Goal: Check status: Check status

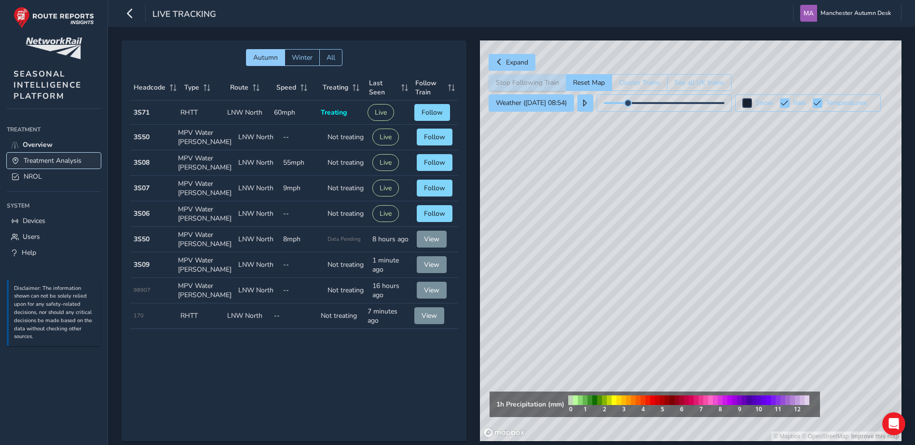
click at [37, 156] on span "Treatment Analysis" at bounding box center [53, 160] width 58 height 9
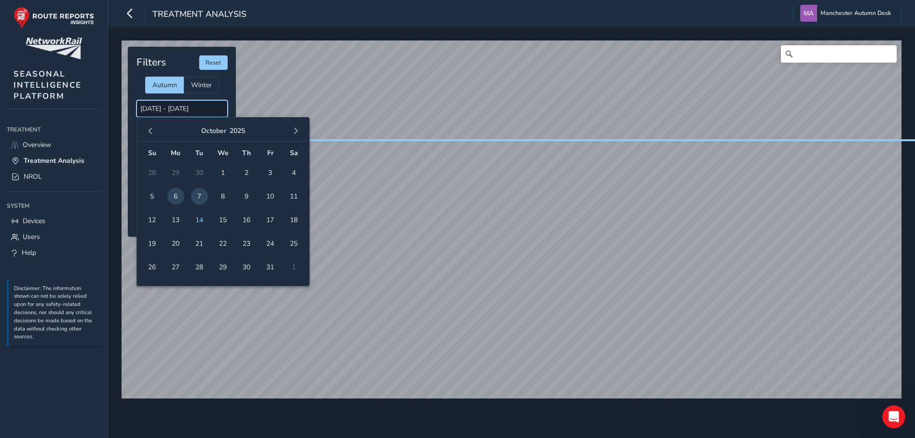
click at [187, 110] on input "[DATE] - [DATE]" at bounding box center [181, 108] width 91 height 17
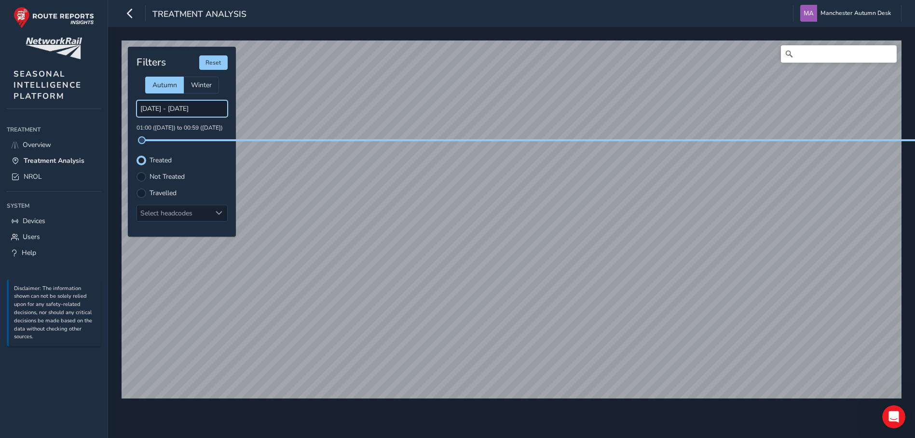
click at [184, 110] on input "[DATE] - [DATE]" at bounding box center [181, 108] width 91 height 17
click at [184, 107] on input "[DATE] - [DATE]" at bounding box center [181, 108] width 91 height 17
click at [163, 107] on input "[DATE] - [DATE]" at bounding box center [181, 108] width 91 height 17
click at [198, 112] on input "[DATE] - [DATE]" at bounding box center [181, 108] width 91 height 17
click at [215, 111] on input "[DATE] - [DATE]" at bounding box center [181, 108] width 91 height 17
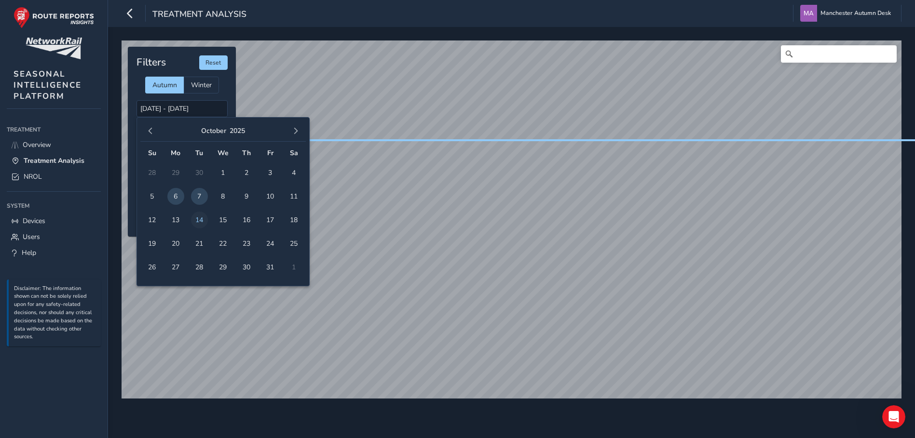
click at [198, 218] on span "14" at bounding box center [199, 220] width 17 height 17
click at [199, 214] on span "14" at bounding box center [199, 220] width 17 height 17
type input "[DATE] - [DATE]"
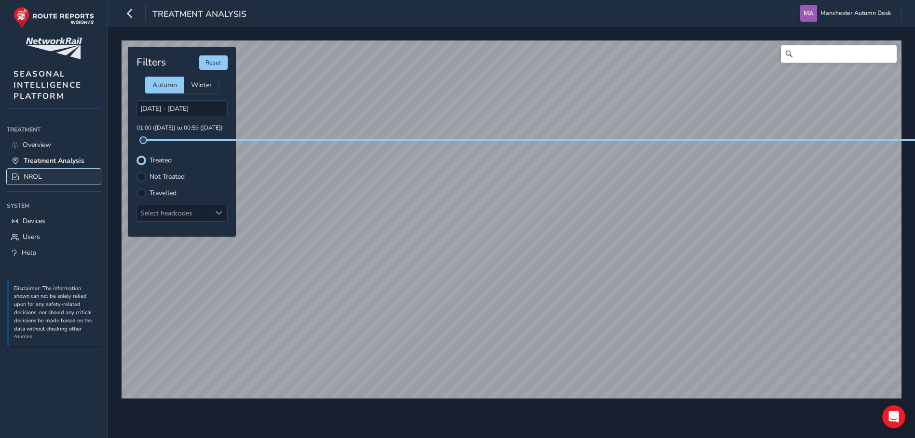
click at [33, 175] on span "NROL" at bounding box center [33, 176] width 18 height 9
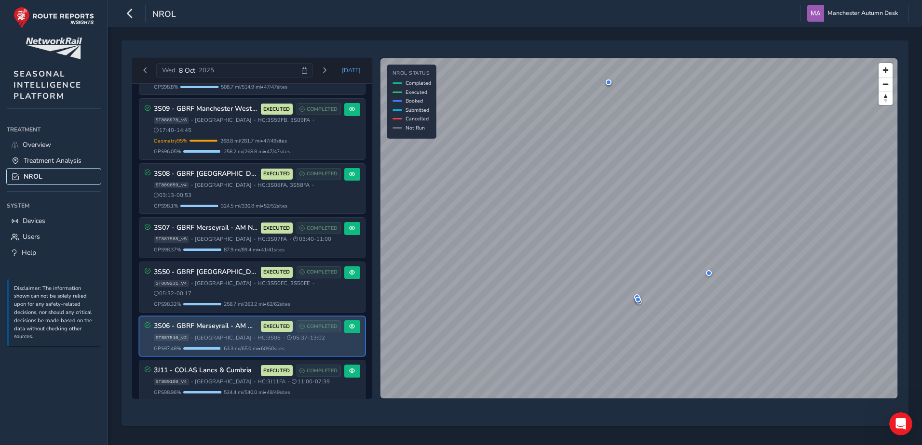
scroll to position [73, 0]
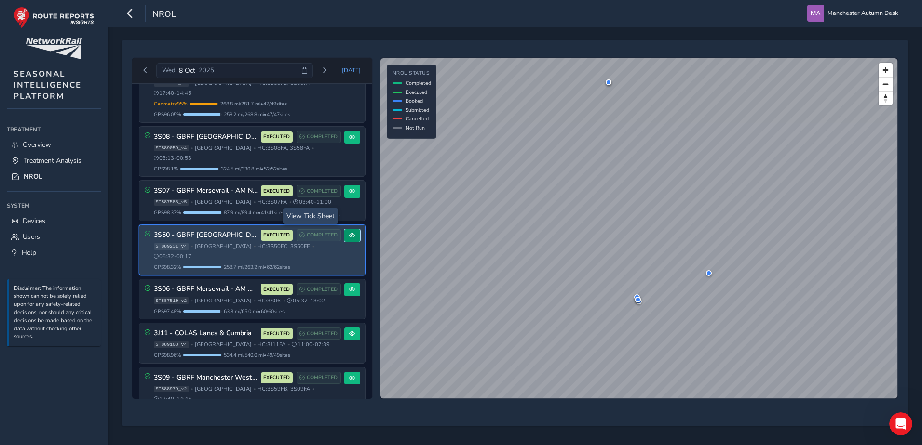
click at [353, 229] on button at bounding box center [352, 235] width 16 height 13
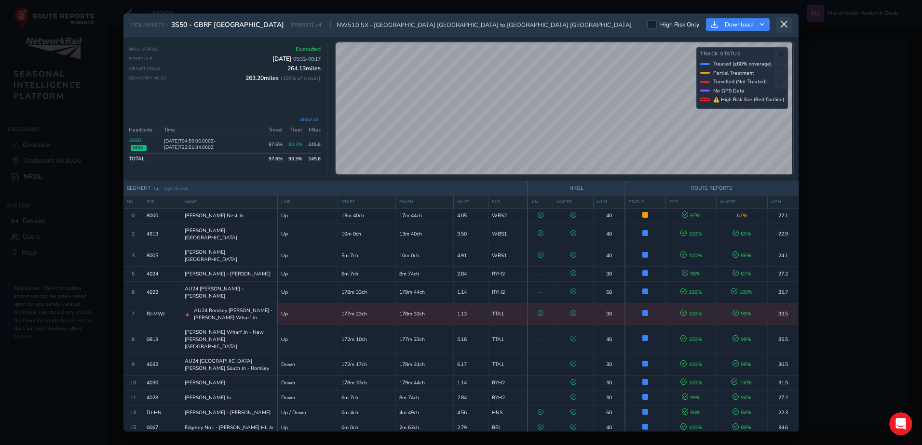
click at [786, 25] on icon at bounding box center [784, 24] width 9 height 9
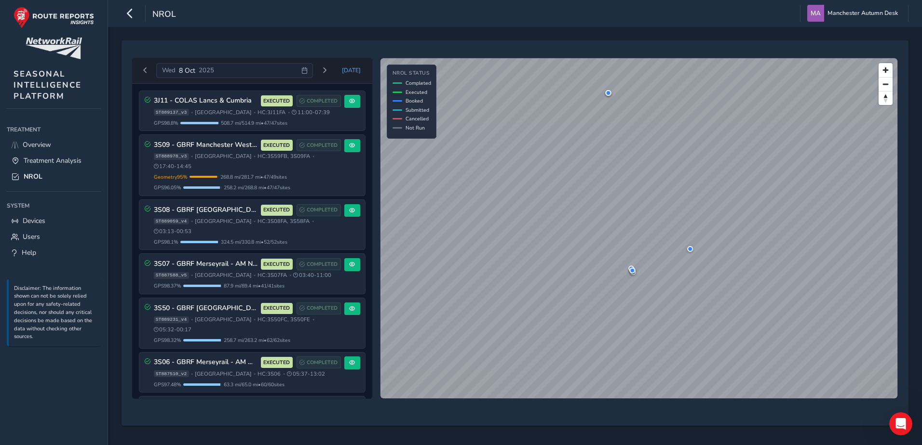
click at [215, 71] on div "[DATE]" at bounding box center [234, 70] width 157 height 15
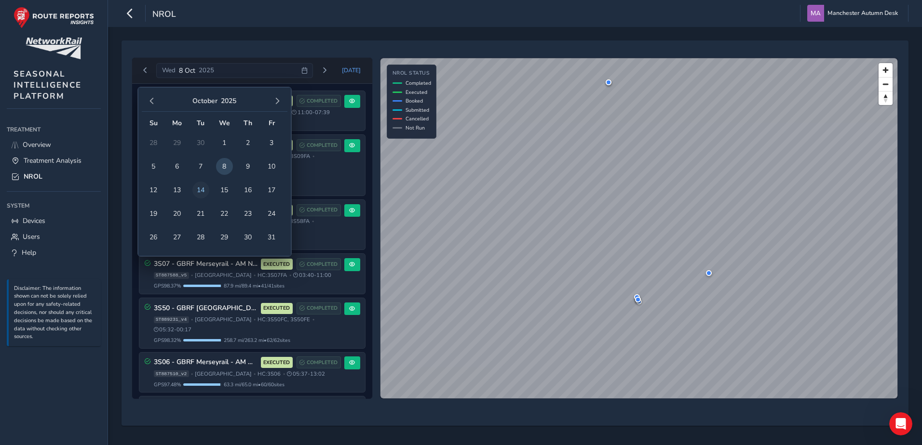
click at [204, 189] on span "14" at bounding box center [200, 190] width 17 height 17
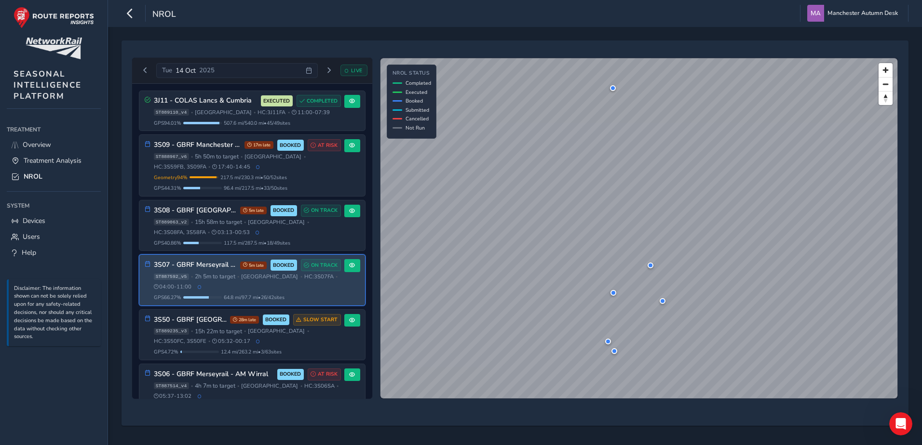
scroll to position [96, 0]
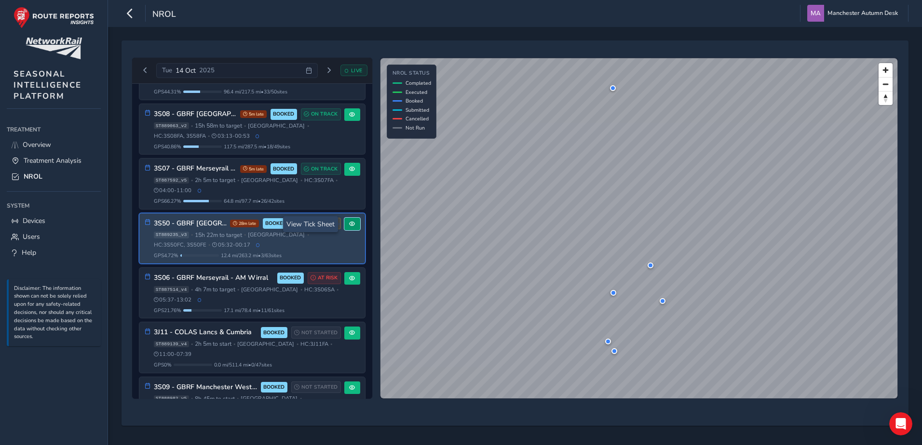
click at [350, 223] on span at bounding box center [352, 224] width 6 height 6
